Goal: Transaction & Acquisition: Purchase product/service

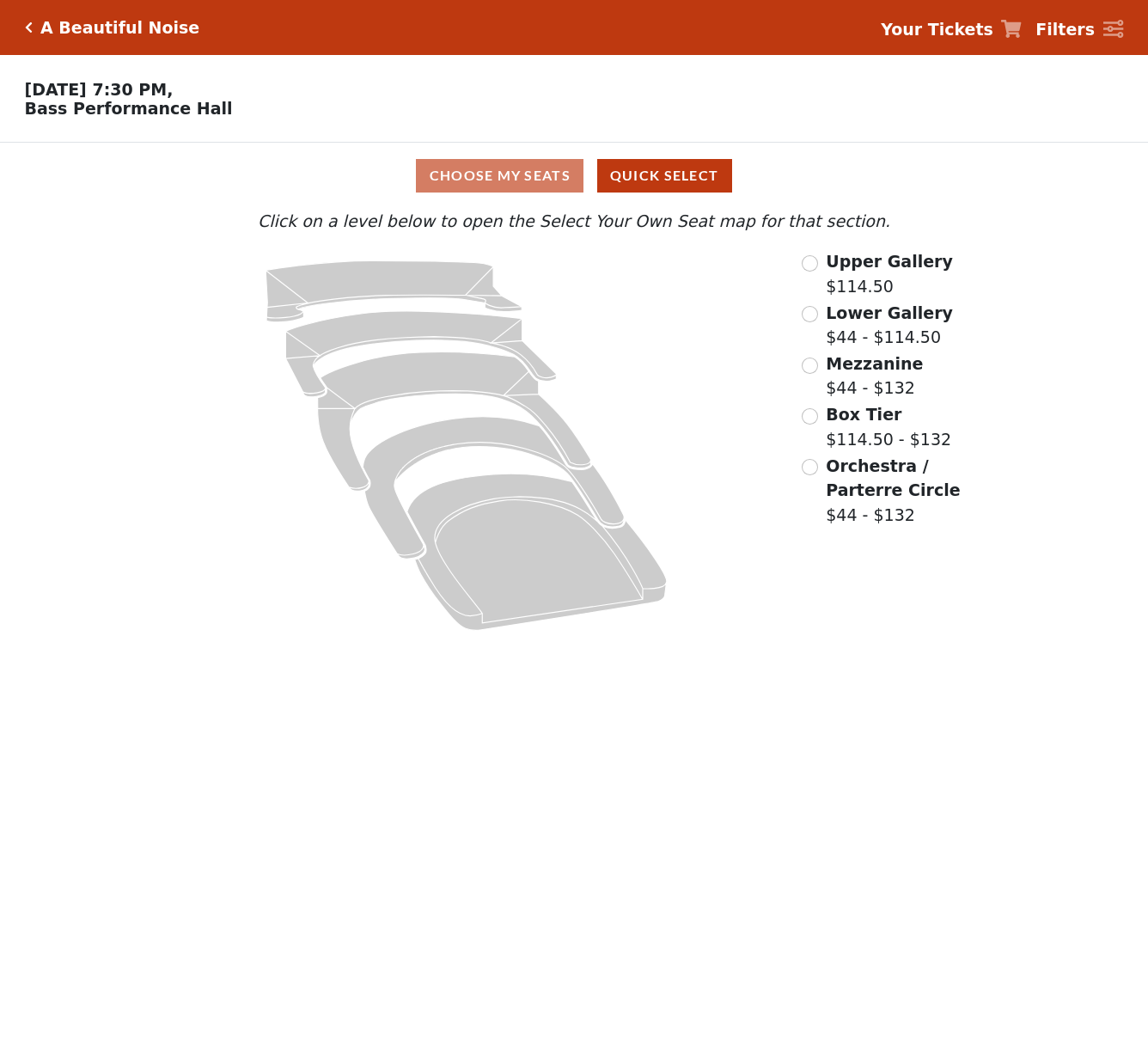
click at [820, 273] on div "Upper Gallery $114.50" at bounding box center [897, 273] width 190 height 49
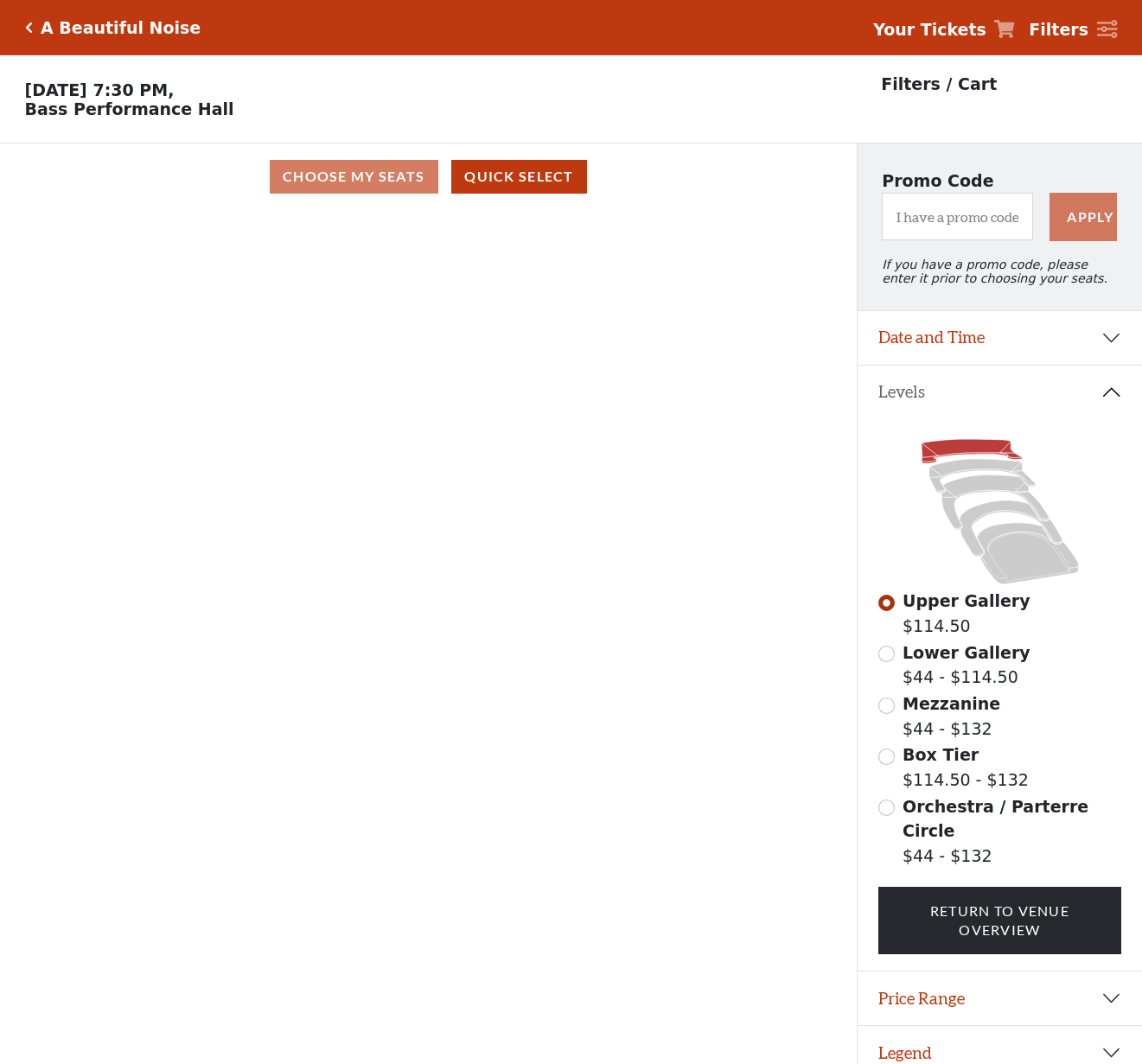
click at [1044, 157] on div "Promo Code Apply If you have a promo code, please enter it prior to choosing yo…" at bounding box center [999, 227] width 284 height 166
click at [932, 662] on span "Lower Gallery" at bounding box center [967, 653] width 128 height 19
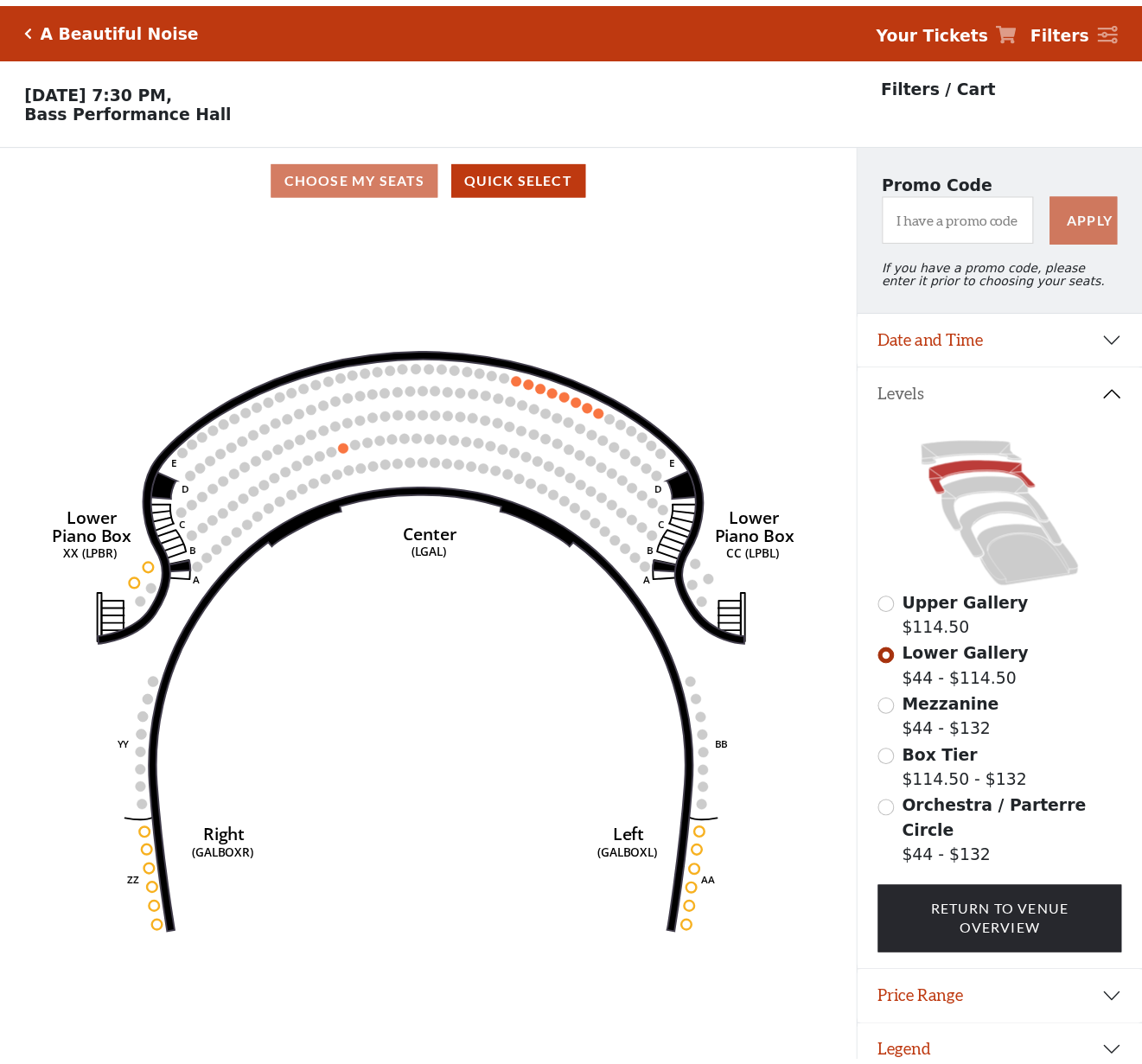
scroll to position [42, 0]
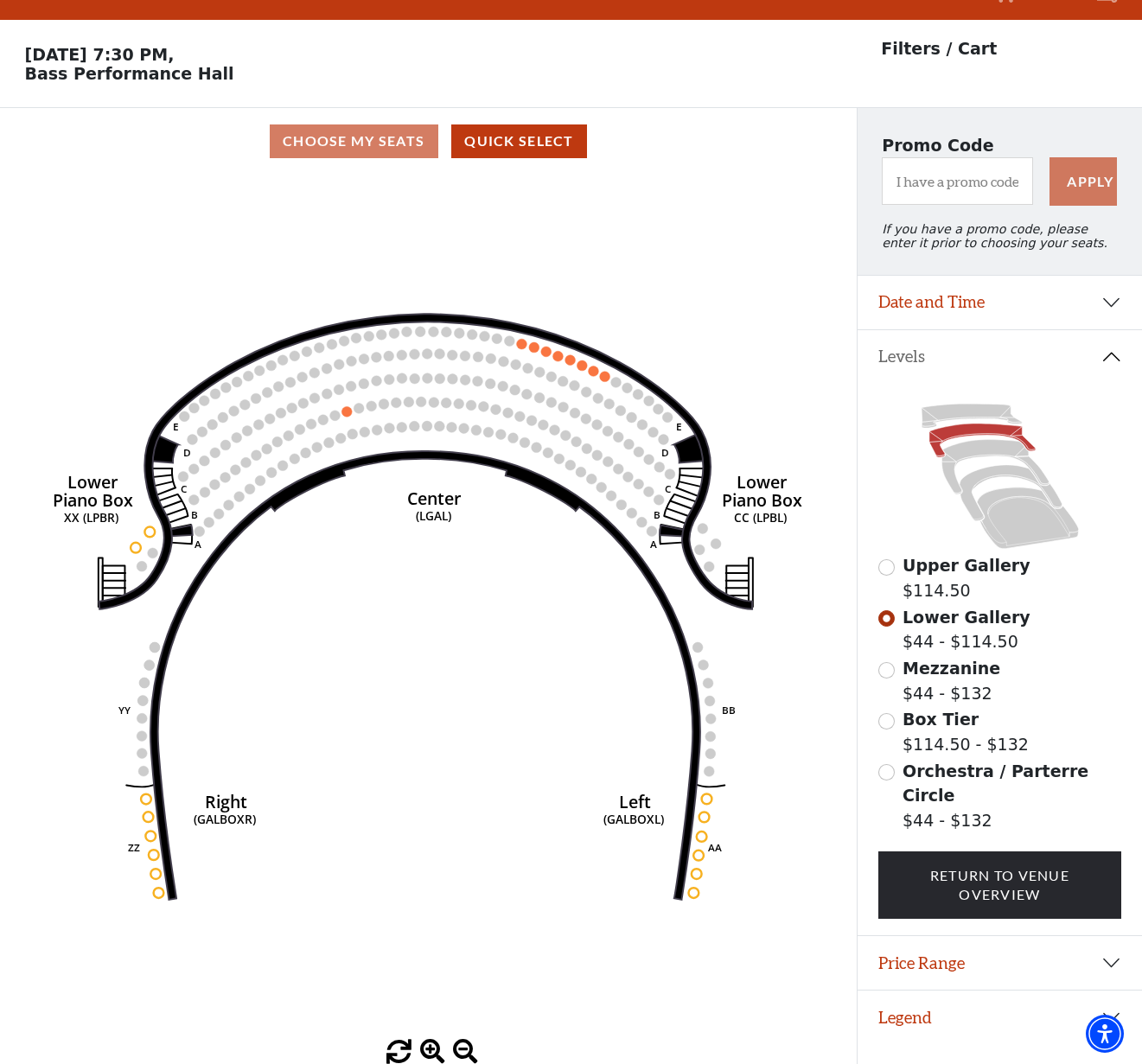
click at [928, 564] on span "Upper Gallery" at bounding box center [967, 565] width 128 height 19
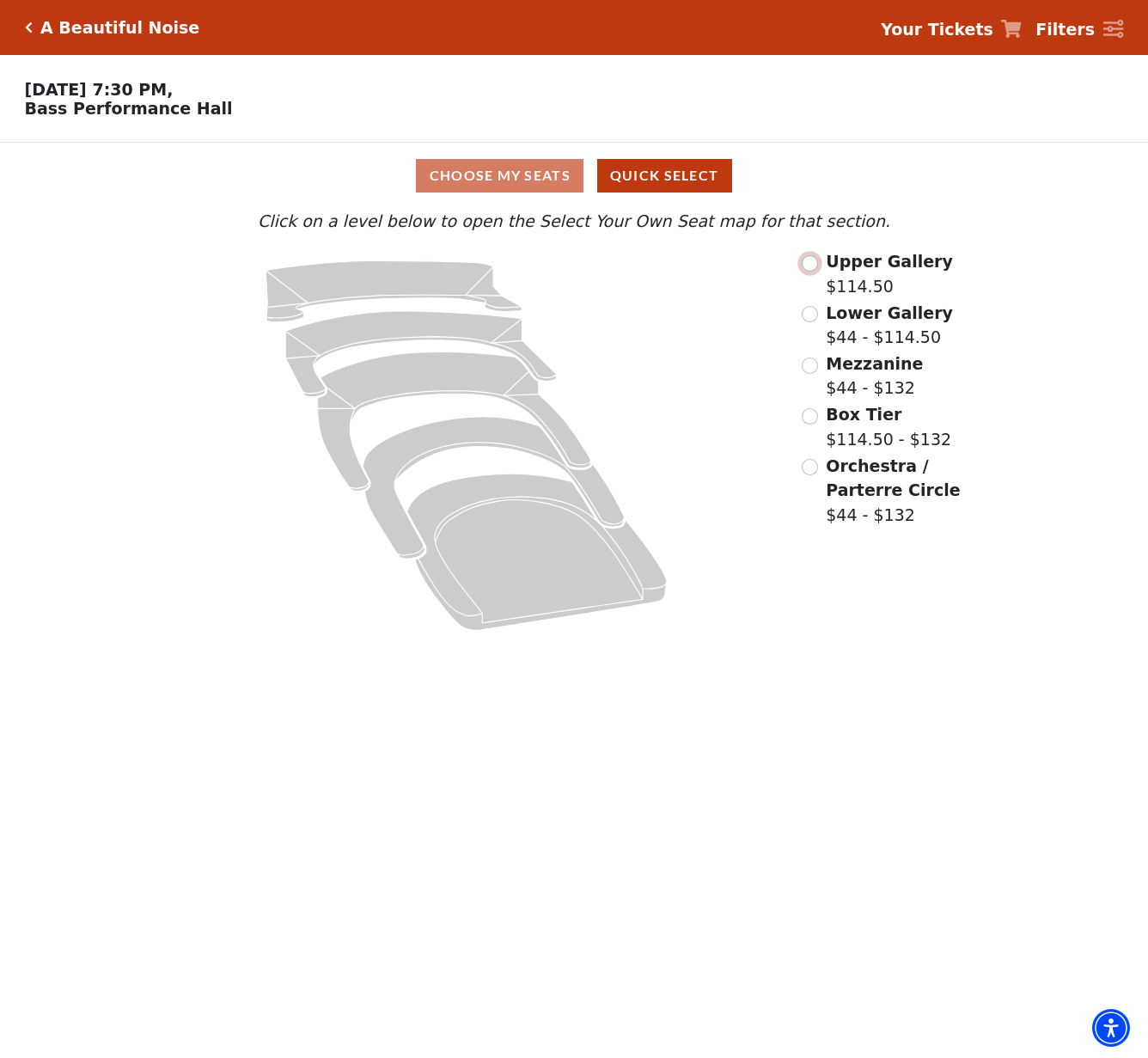
click at [809, 271] on input "Upper Gallery$114.50\a" at bounding box center [809, 263] width 16 height 16
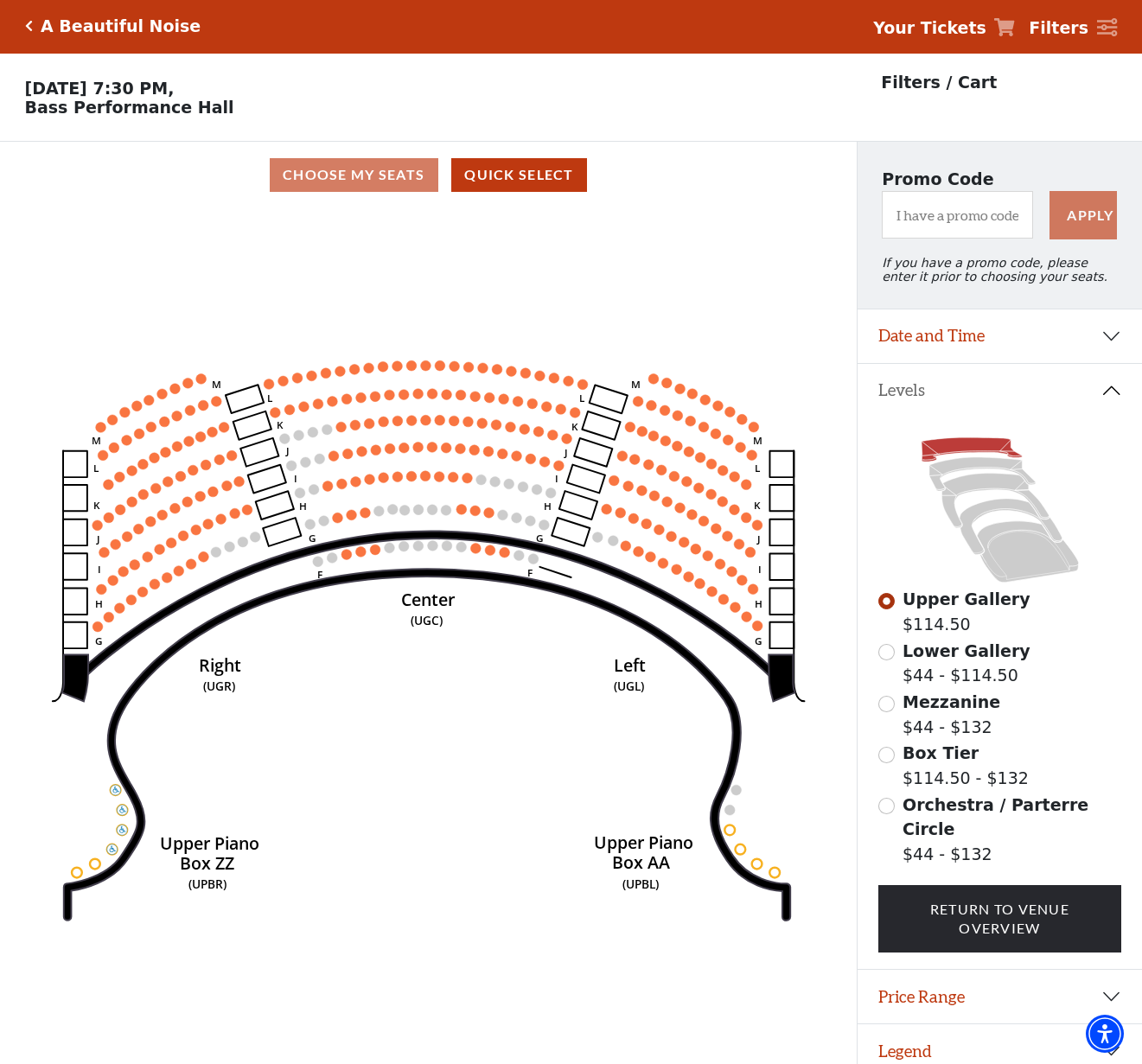
scroll to position [42, 0]
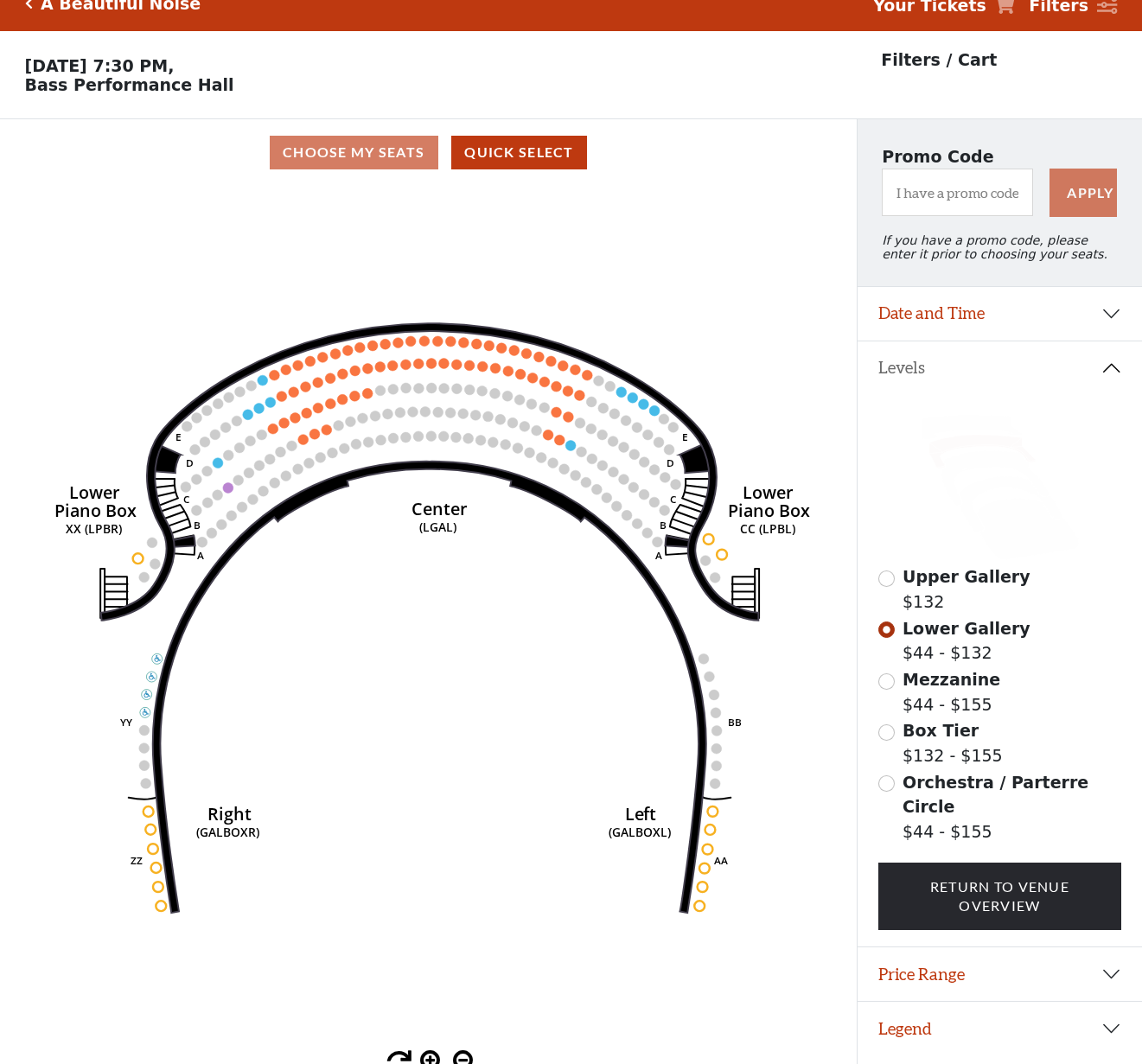
scroll to position [42, 0]
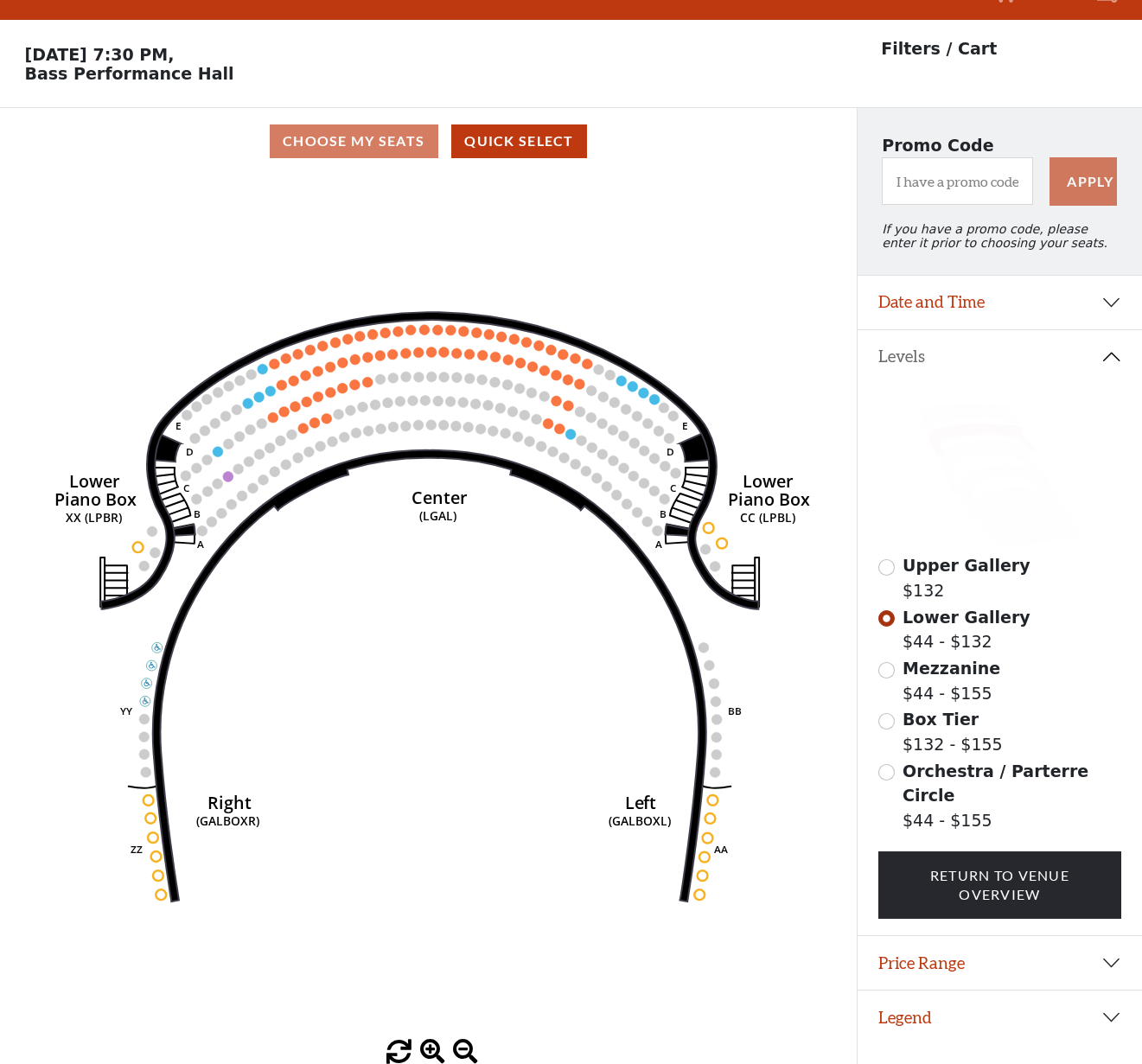
click at [691, 237] on icon "Right (GALBOXR) E D C B A E D C B A YY ZZ Left (GALBOXL) BB AA Center Lower Pia…" at bounding box center [429, 607] width 772 height 865
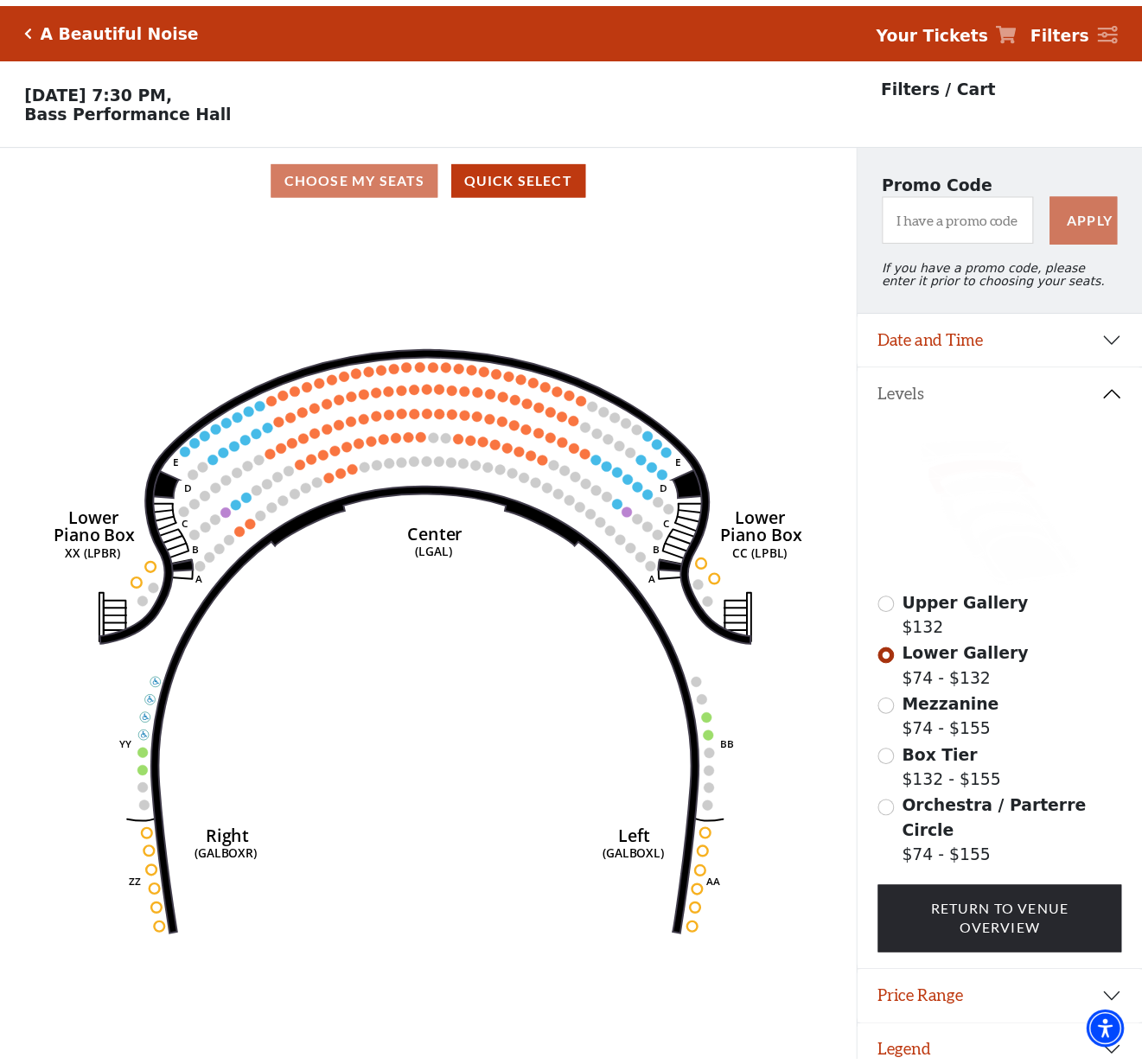
scroll to position [42, 0]
